Goal: Information Seeking & Learning: Learn about a topic

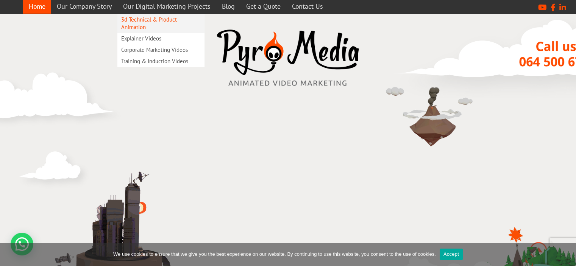
click at [145, 19] on link "3d Technical & Product Animation" at bounding box center [160, 23] width 87 height 19
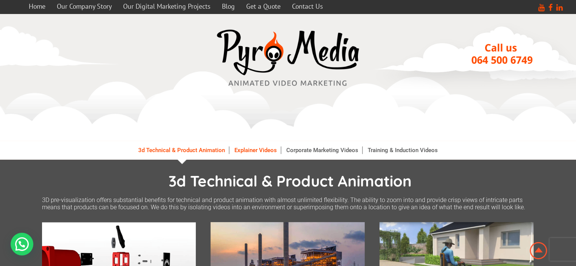
click at [258, 149] on link "Explainer Videos" at bounding box center [256, 151] width 50 height 8
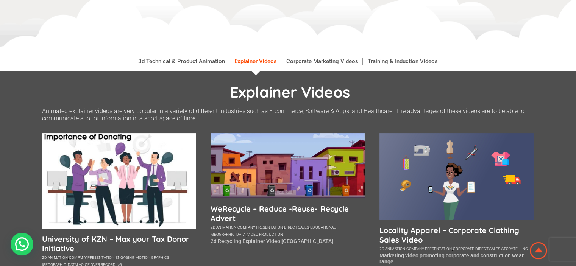
scroll to position [76, 0]
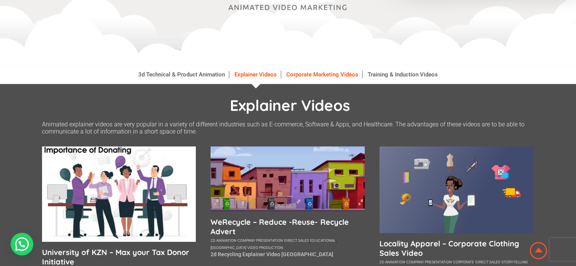
click at [314, 77] on link "Corporate Marketing Videos" at bounding box center [323, 75] width 80 height 8
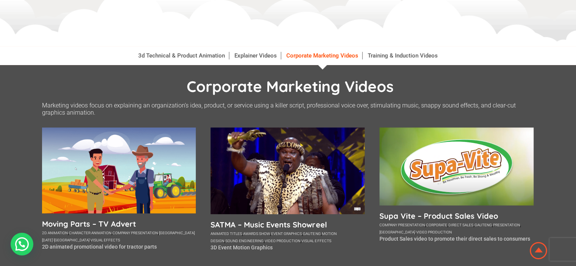
scroll to position [76, 0]
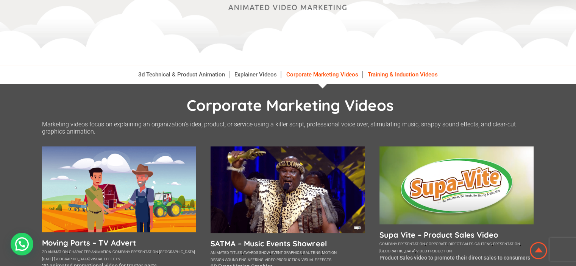
click at [404, 75] on link "Training & Induction Videos" at bounding box center [403, 75] width 78 height 8
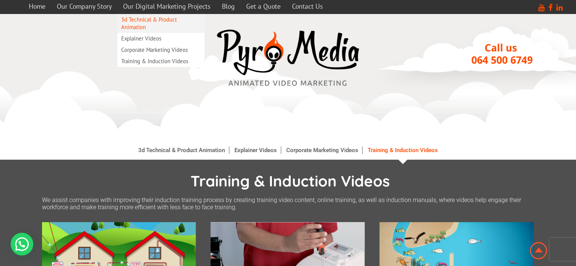
click at [153, 17] on link "3d Technical & Product Animation" at bounding box center [160, 23] width 87 height 19
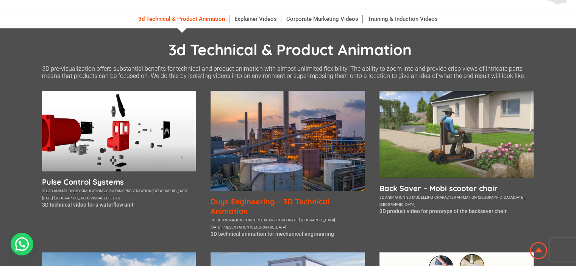
scroll to position [114, 0]
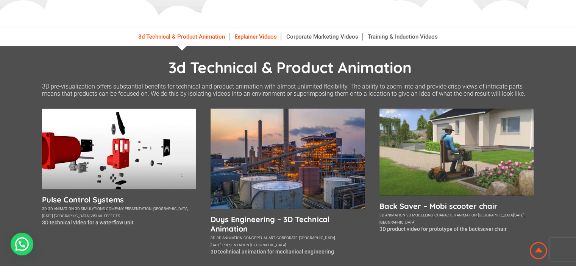
click at [251, 34] on link "Explainer Videos" at bounding box center [256, 37] width 50 height 8
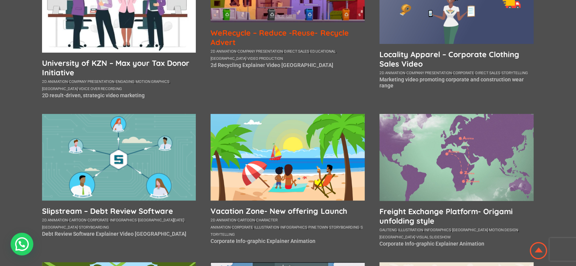
scroll to position [303, 0]
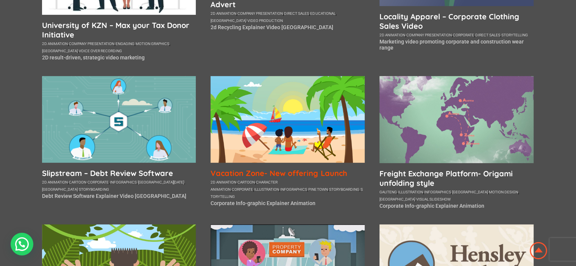
click at [249, 175] on h5 "Vacation Zone- New offering Launch" at bounding box center [288, 173] width 154 height 9
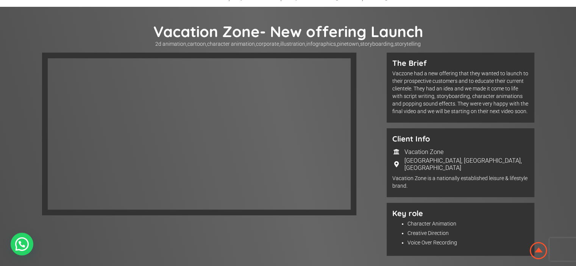
scroll to position [189, 0]
